Goal: Transaction & Acquisition: Obtain resource

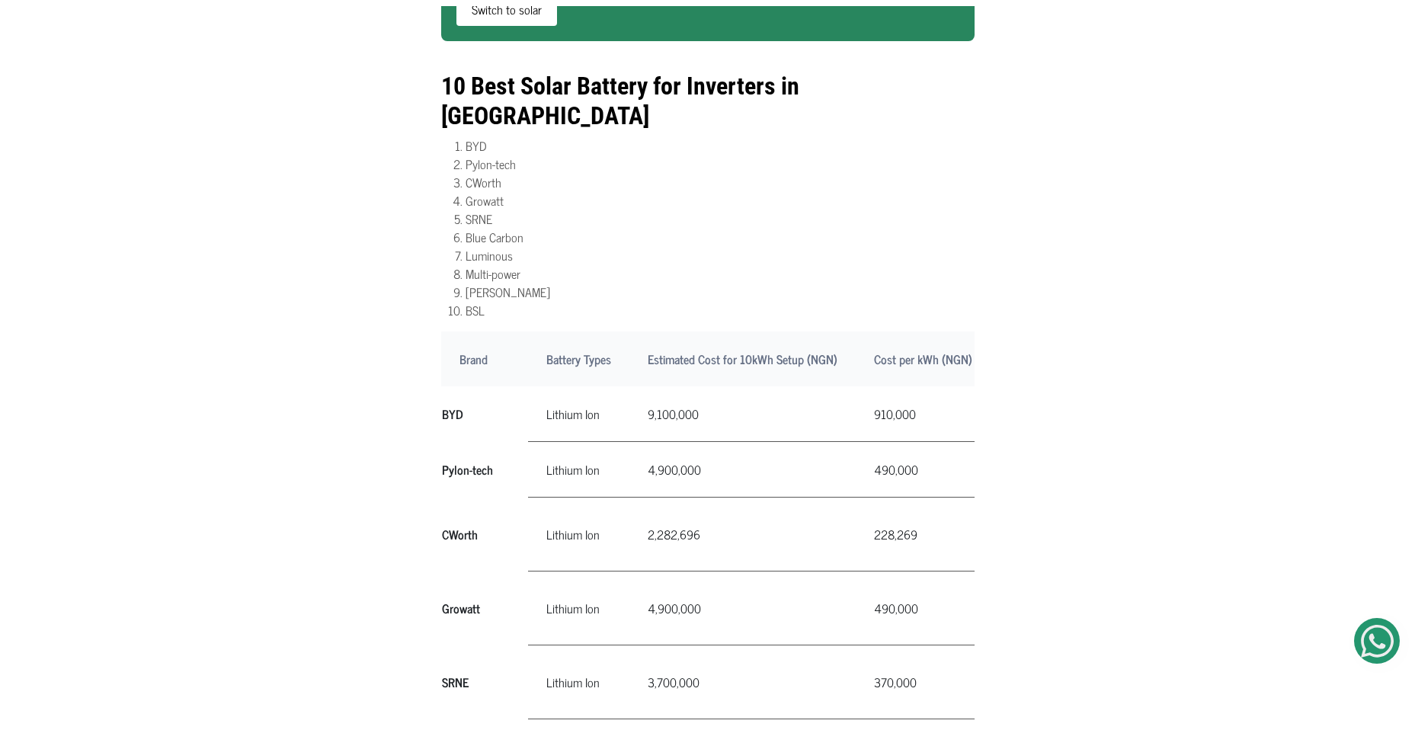
scroll to position [970, 0]
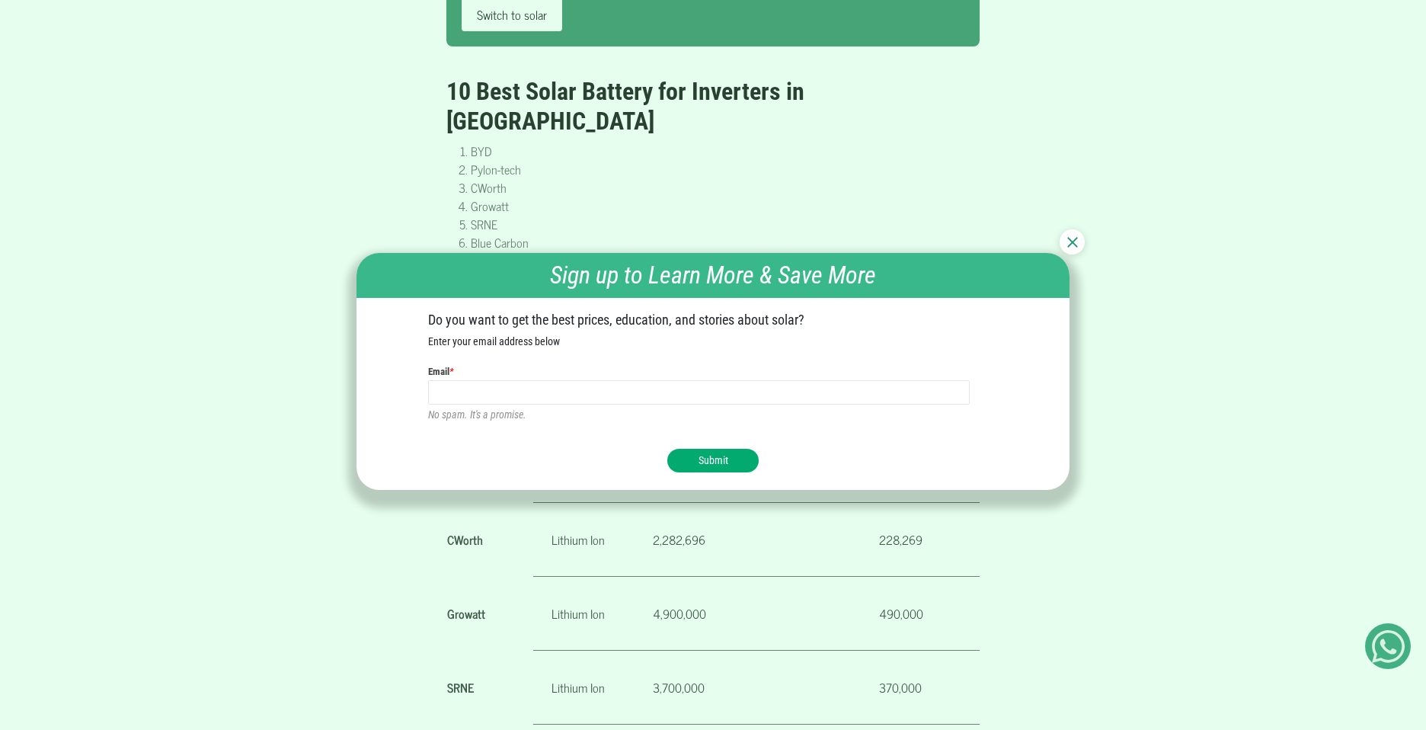
click at [707, 454] on button "Submit" at bounding box center [712, 461] width 91 height 24
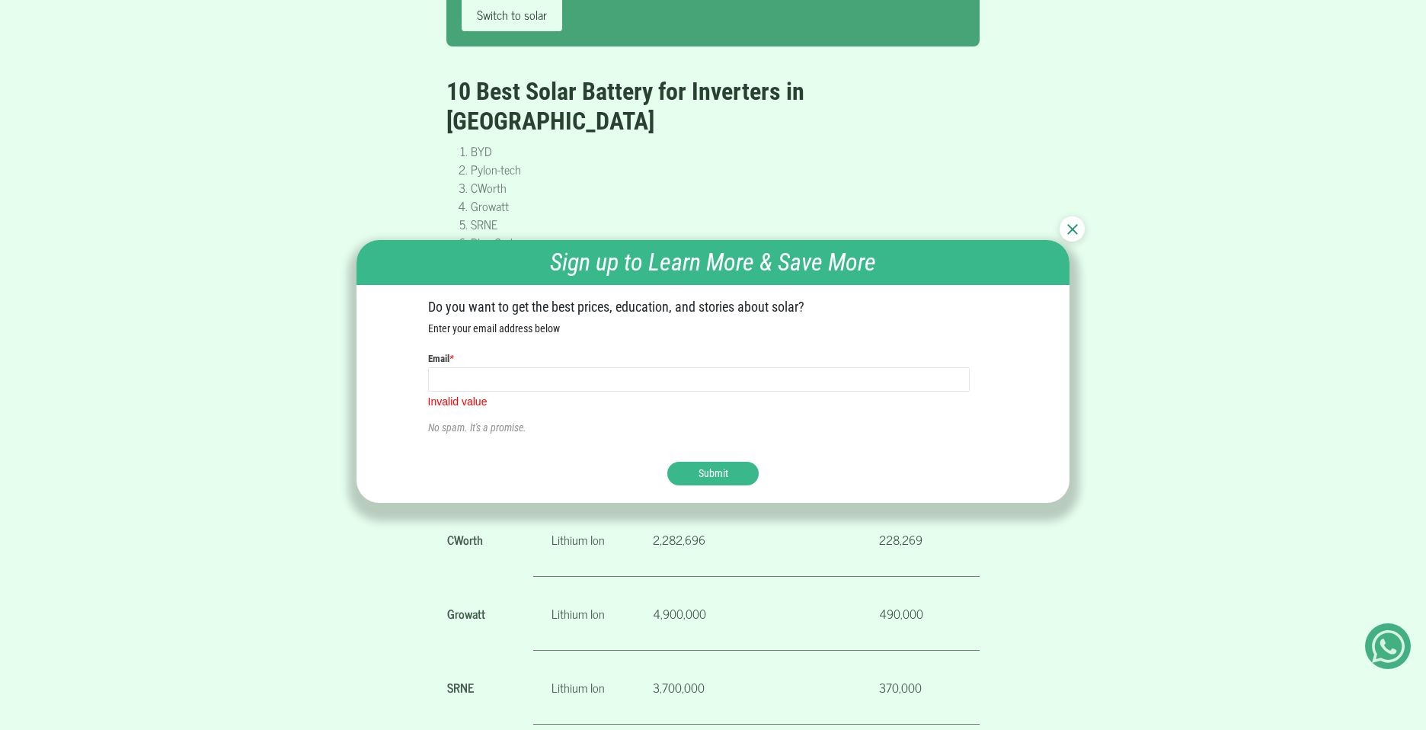
click at [1071, 225] on img at bounding box center [1072, 229] width 11 height 11
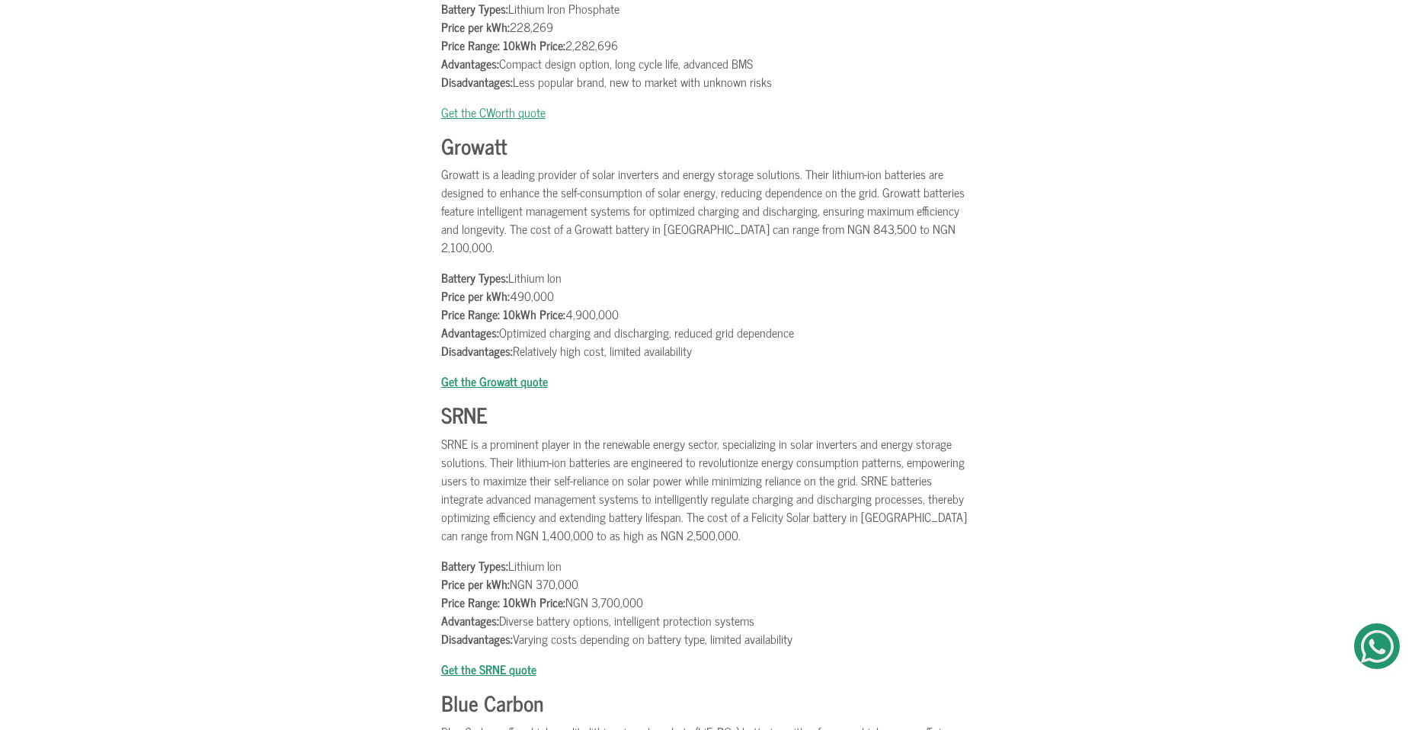
scroll to position [2956, 0]
click at [517, 657] on b "Get the SRNE quote" at bounding box center [488, 667] width 95 height 20
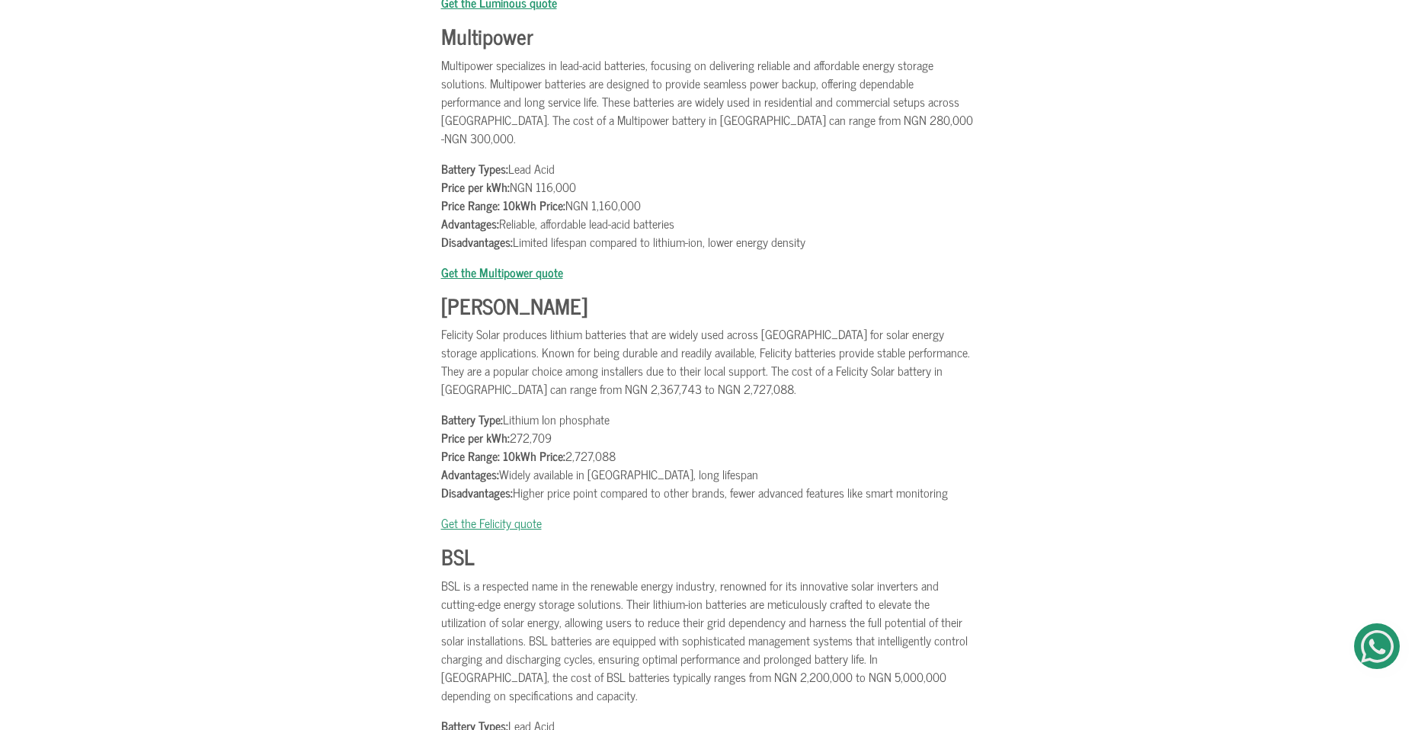
scroll to position [4160, 0]
click at [1367, 654] on img at bounding box center [1377, 646] width 33 height 33
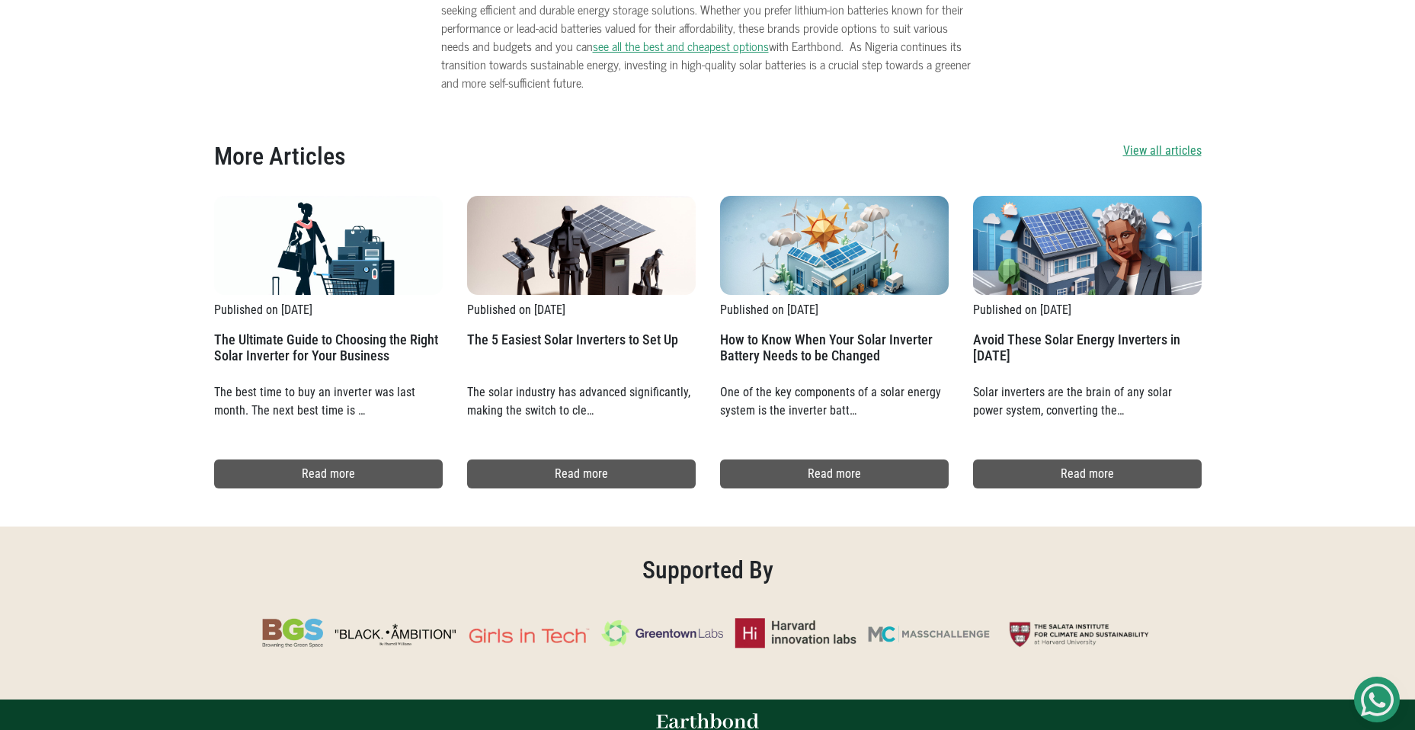
scroll to position [5116, 0]
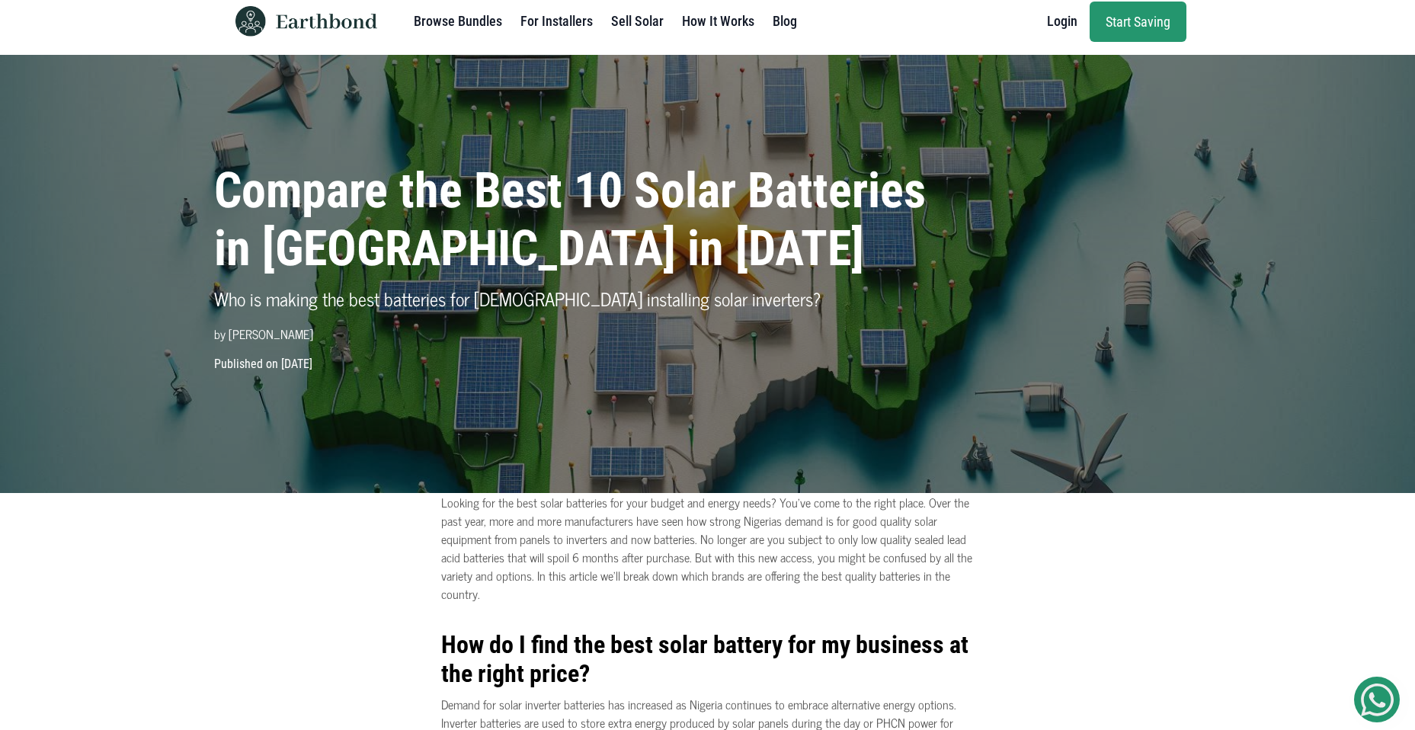
scroll to position [0, 0]
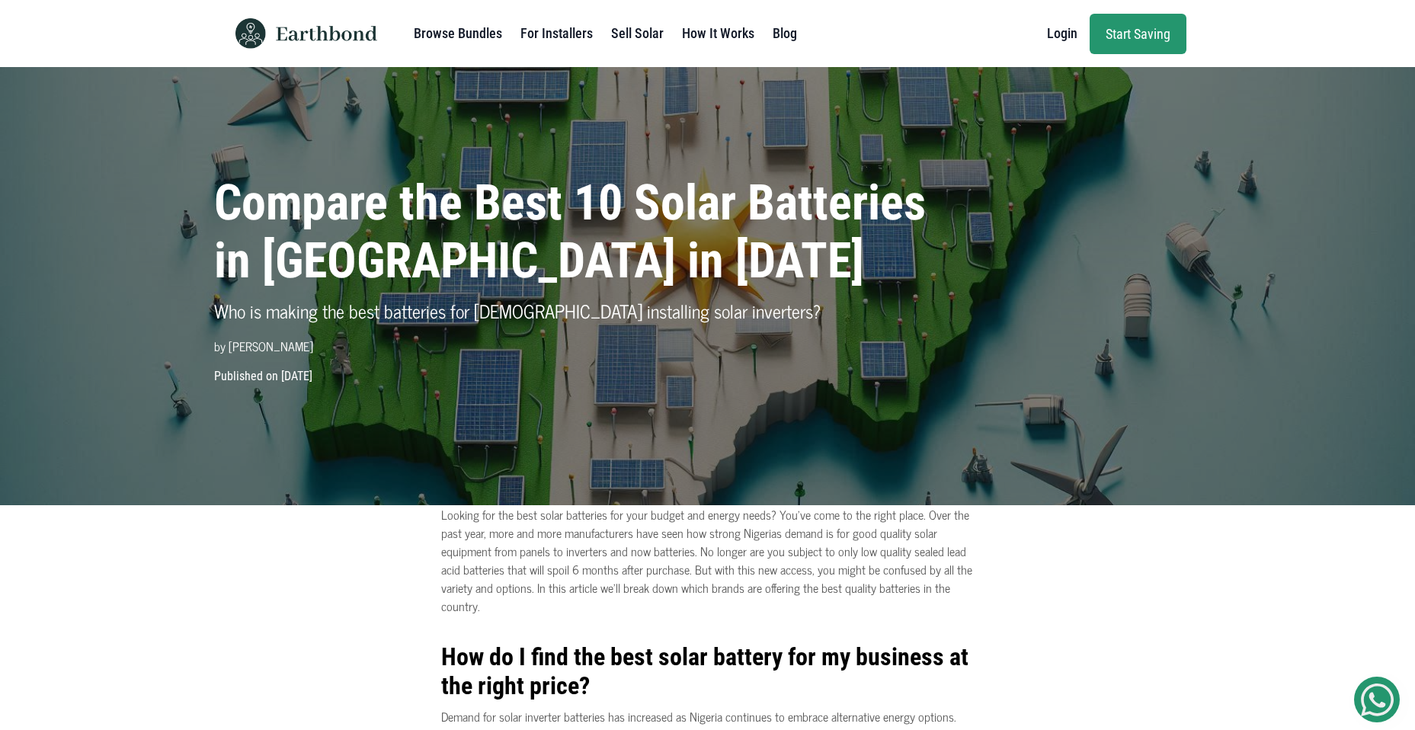
click at [477, 36] on link "Browse Bundles" at bounding box center [458, 33] width 88 height 30
